Goal: Task Accomplishment & Management: Manage account settings

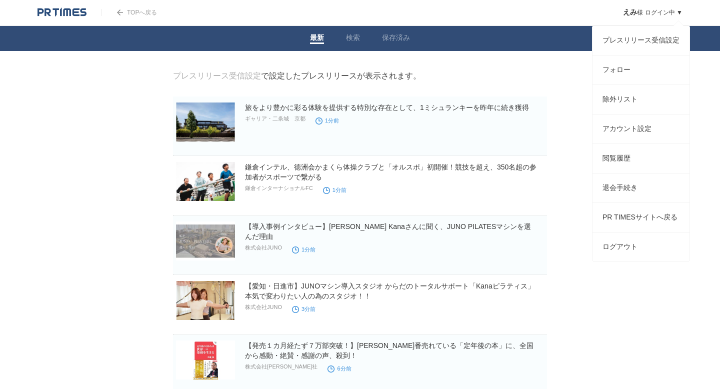
click at [672, 14] on link "えみ 様 ログイン中 ▼" at bounding box center [653, 12] width 60 height 7
click at [625, 256] on link "ログアウト" at bounding box center [641, 247] width 97 height 29
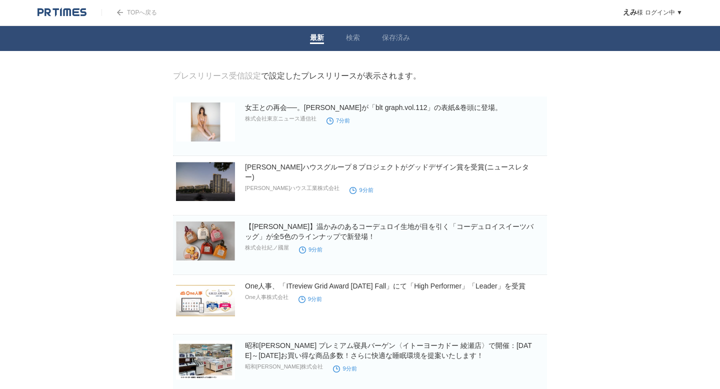
click at [59, 16] on img at bounding box center [62, 13] width 49 height 10
